Goal: Task Accomplishment & Management: Manage account settings

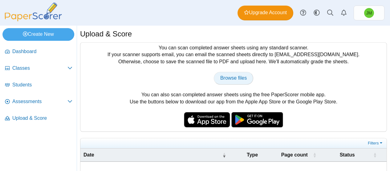
type input "**********"
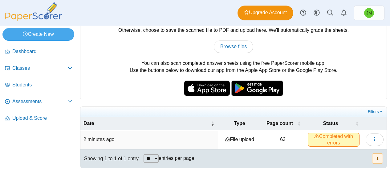
scroll to position [33, 0]
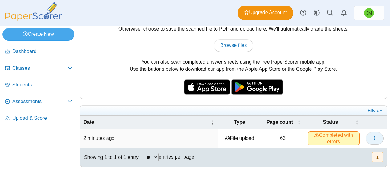
click at [372, 137] on icon "button" at bounding box center [374, 137] width 5 height 5
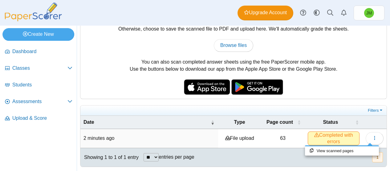
click at [299, 137] on div at bounding box center [195, 85] width 390 height 171
click at [331, 137] on span "Completed with errors" at bounding box center [334, 138] width 52 height 14
click at [314, 137] on span "Completed with errors" at bounding box center [334, 138] width 52 height 14
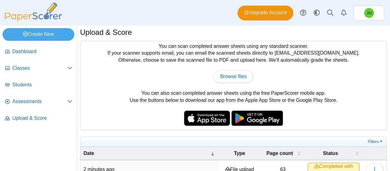
scroll to position [0, 0]
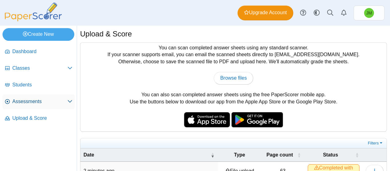
click at [28, 102] on span "Assessments" at bounding box center [39, 101] width 55 height 7
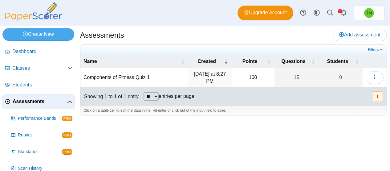
click at [119, 78] on td "Components of Fitness Quiz 1" at bounding box center [134, 77] width 108 height 19
click at [374, 78] on use "button" at bounding box center [374, 77] width 1 height 4
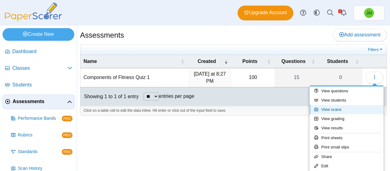
click at [337, 111] on link "View scans" at bounding box center [346, 109] width 74 height 9
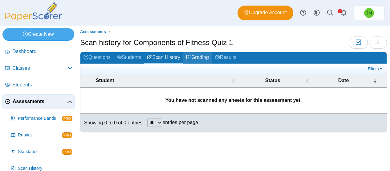
click at [204, 57] on link "Grading" at bounding box center [197, 57] width 29 height 11
click at [229, 60] on link "Results" at bounding box center [225, 57] width 27 height 11
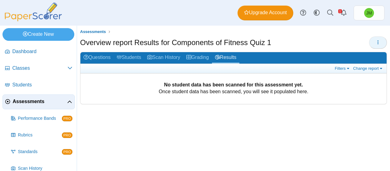
click at [380, 42] on icon "button" at bounding box center [377, 42] width 5 height 5
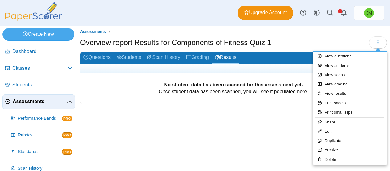
click at [98, 55] on div at bounding box center [195, 85] width 390 height 171
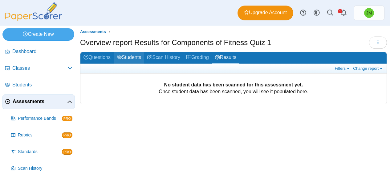
click at [131, 61] on link "Students" at bounding box center [129, 57] width 30 height 11
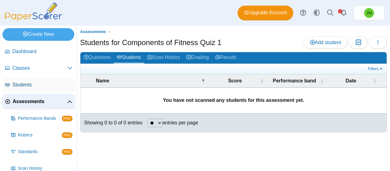
click at [26, 82] on span "Students" at bounding box center [42, 84] width 60 height 7
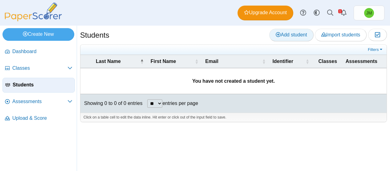
click at [283, 36] on span "Add student" at bounding box center [291, 34] width 31 height 5
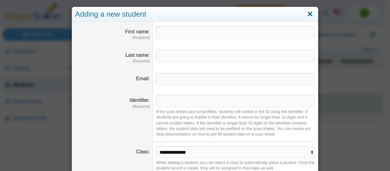
click at [308, 16] on link "Close" at bounding box center [310, 14] width 10 height 10
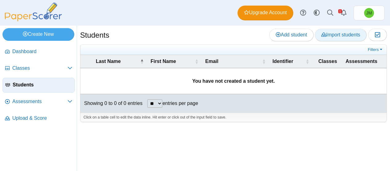
click at [336, 32] on span "Import students" at bounding box center [340, 34] width 39 height 5
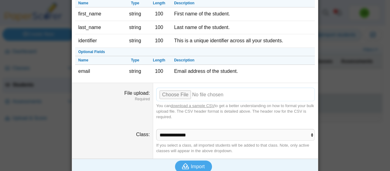
scroll to position [41, 0]
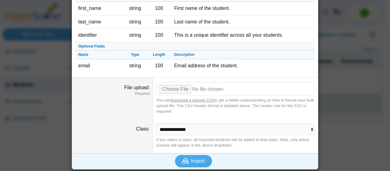
click at [173, 89] on input "File upload" at bounding box center [235, 89] width 159 height 14
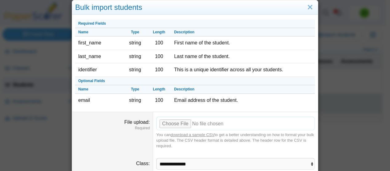
scroll to position [0, 0]
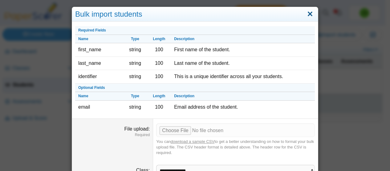
click at [307, 13] on link "Close" at bounding box center [310, 14] width 10 height 10
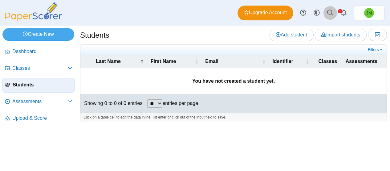
click at [326, 14] on link at bounding box center [330, 13] width 14 height 14
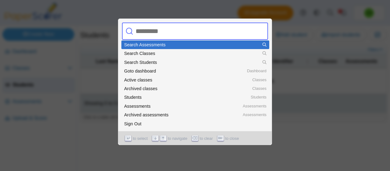
click at [298, 74] on div at bounding box center [195, 85] width 390 height 171
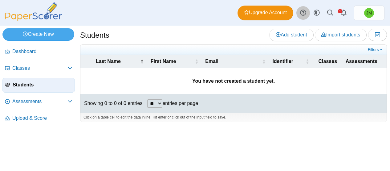
click at [302, 14] on icon at bounding box center [303, 13] width 6 height 6
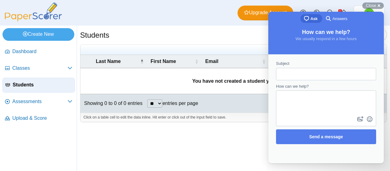
click at [332, 75] on input "Subject" at bounding box center [326, 73] width 90 height 11
type input "**********"
click at [318, 99] on textarea "How can we help?" at bounding box center [325, 103] width 99 height 24
type textarea "*"
type textarea "**********"
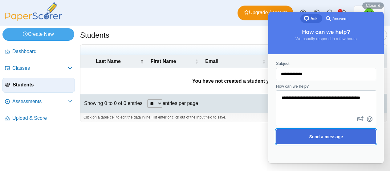
click at [334, 138] on span "Send a message" at bounding box center [326, 136] width 34 height 5
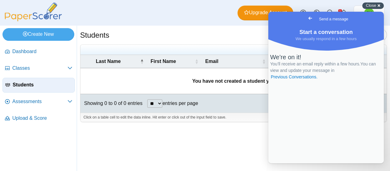
click at [376, 8] on div "Close cross-small" at bounding box center [373, 5] width 22 height 6
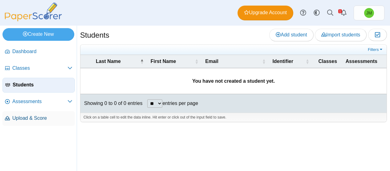
click at [38, 121] on link "Upload & Score" at bounding box center [38, 118] width 72 height 15
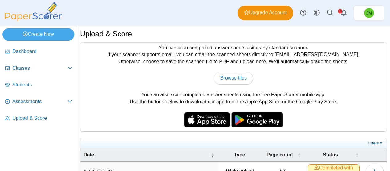
scroll to position [33, 0]
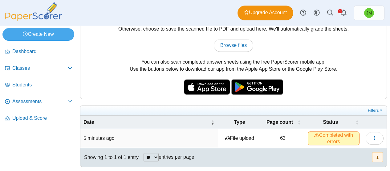
click at [329, 139] on span "Completed with errors" at bounding box center [334, 138] width 52 height 14
click at [372, 137] on icon "button" at bounding box center [374, 137] width 5 height 5
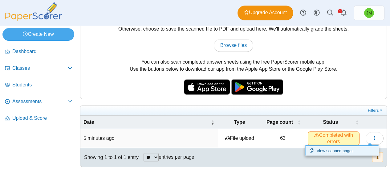
click at [347, 152] on link "View scanned pages" at bounding box center [342, 150] width 74 height 9
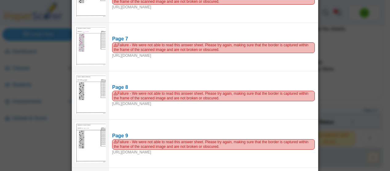
scroll to position [0, 0]
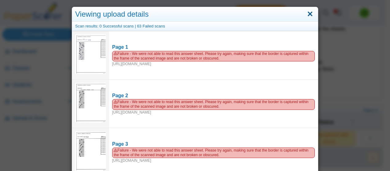
click at [308, 15] on link "Close" at bounding box center [310, 14] width 10 height 10
